Goal: Information Seeking & Learning: Learn about a topic

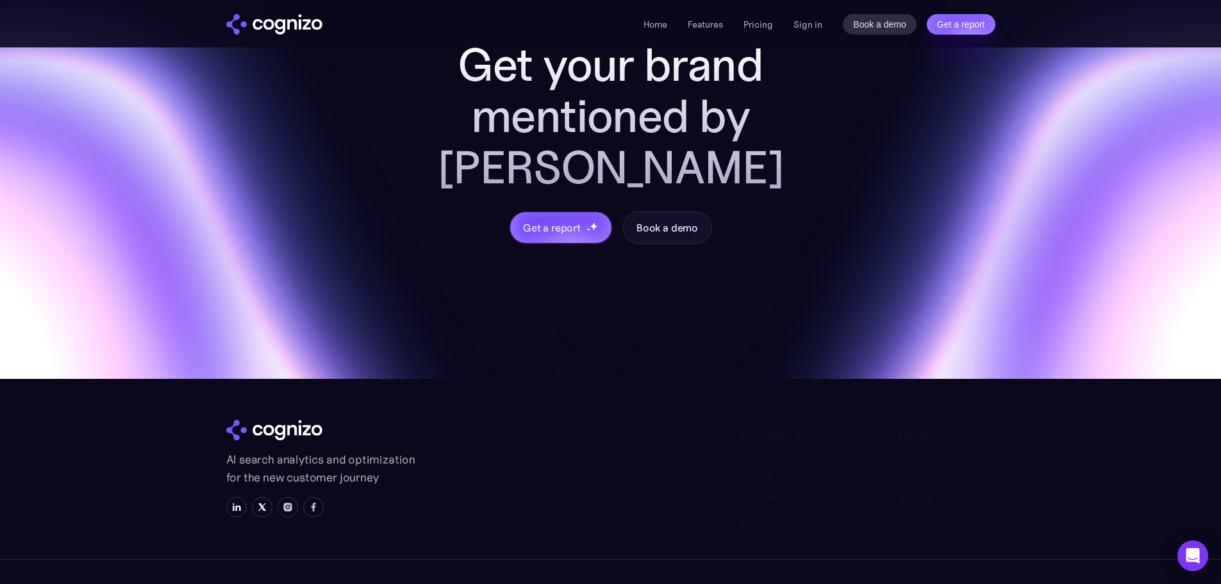
scroll to position [5061, 0]
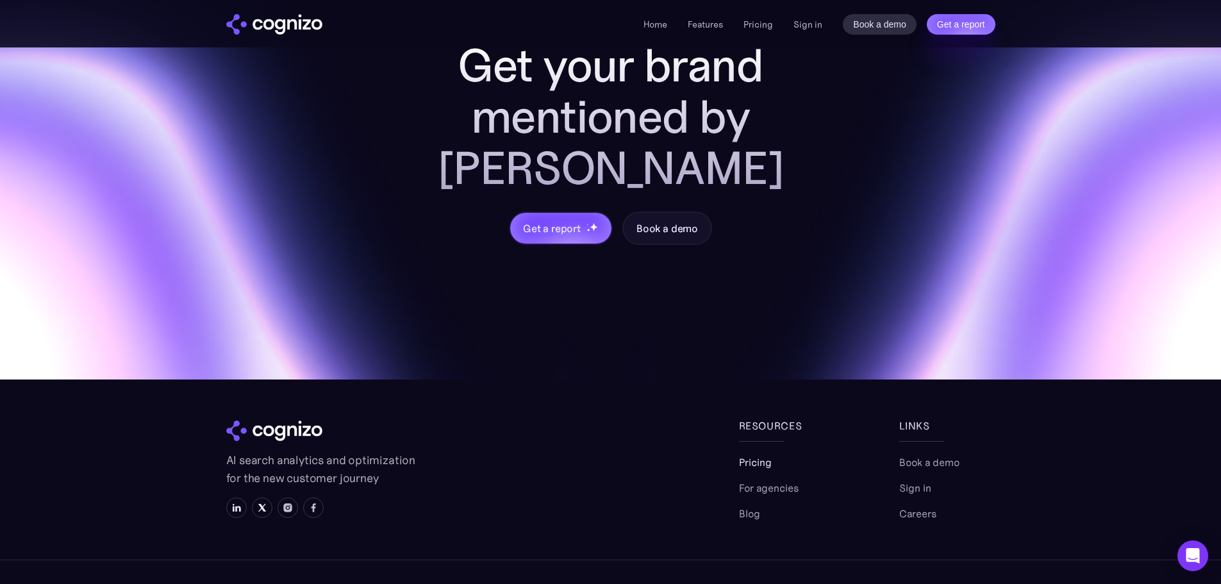
click at [746, 454] on link "Pricing" at bounding box center [755, 461] width 33 height 15
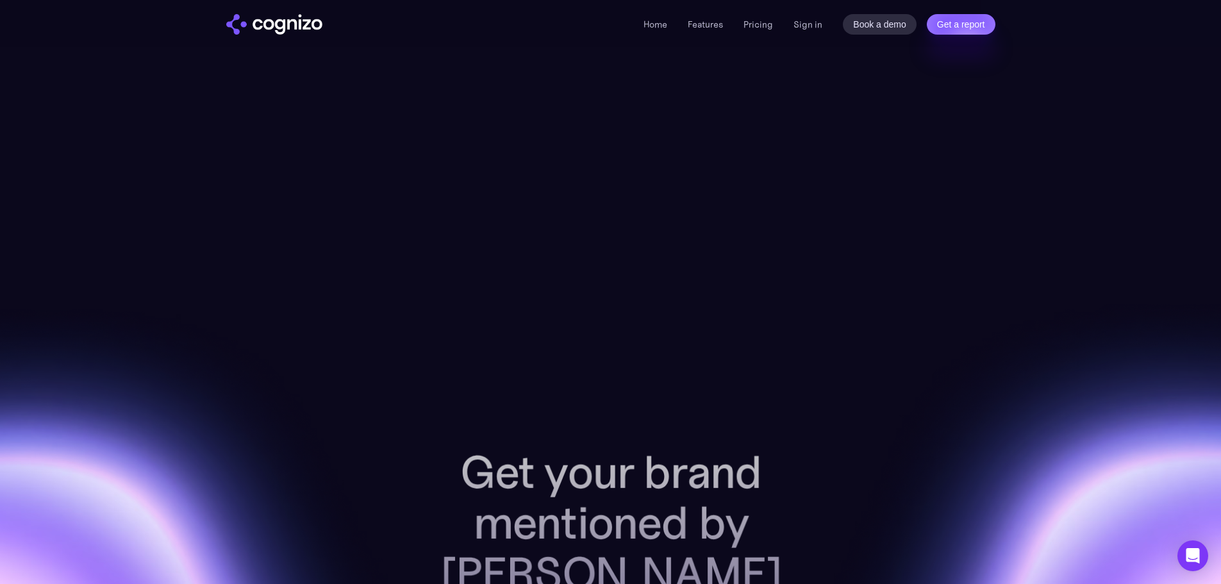
scroll to position [4656, 0]
